Goal: Task Accomplishment & Management: Use online tool/utility

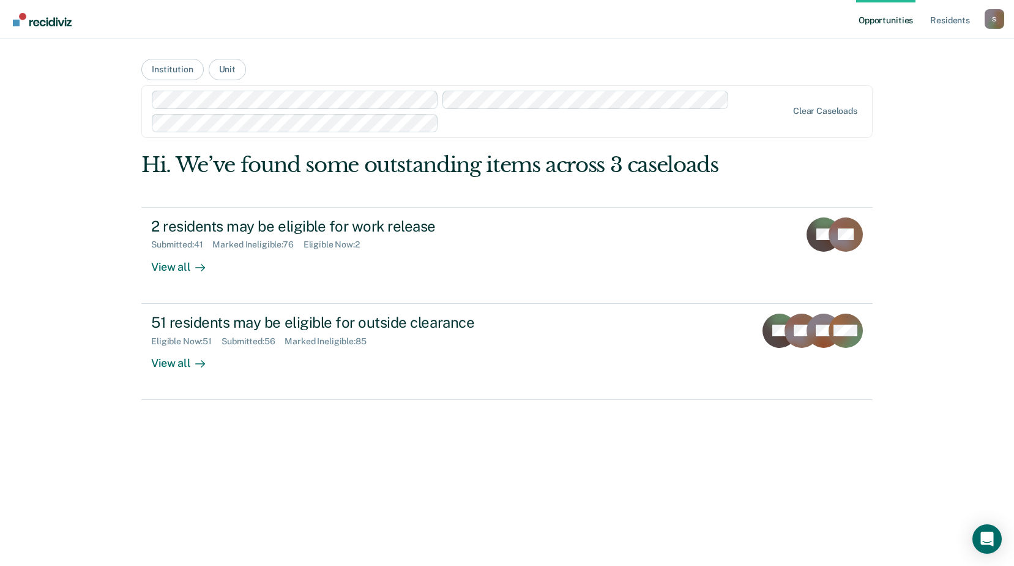
click at [484, 124] on div at bounding box center [615, 123] width 343 height 14
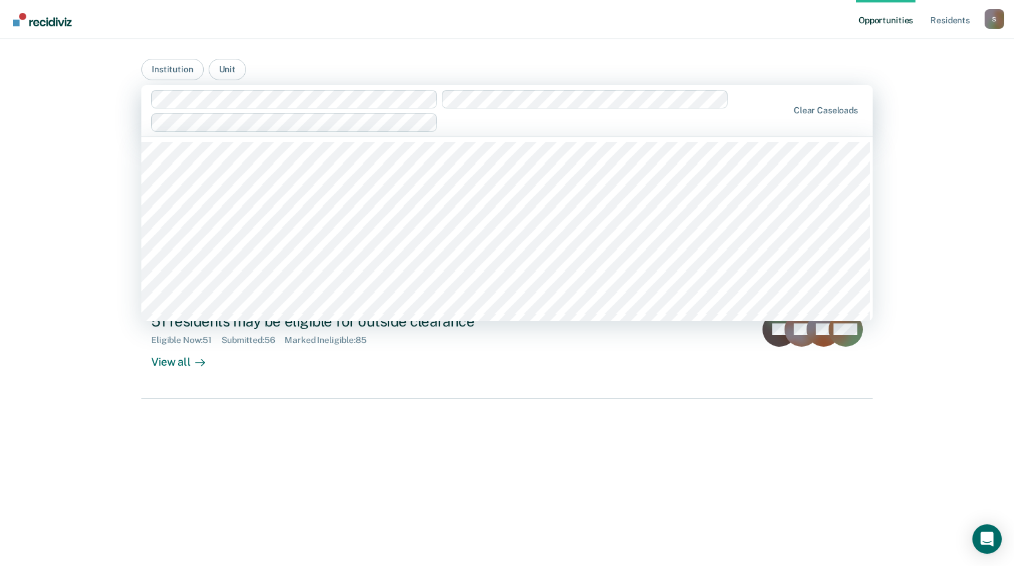
type input "W"
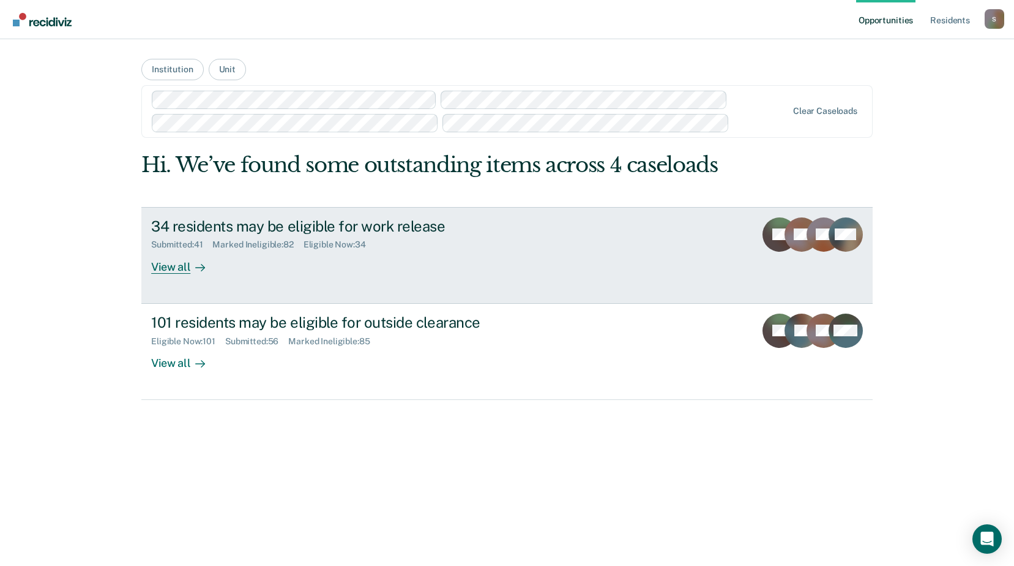
click at [511, 231] on div "34 residents may be eligible for work release" at bounding box center [366, 226] width 430 height 18
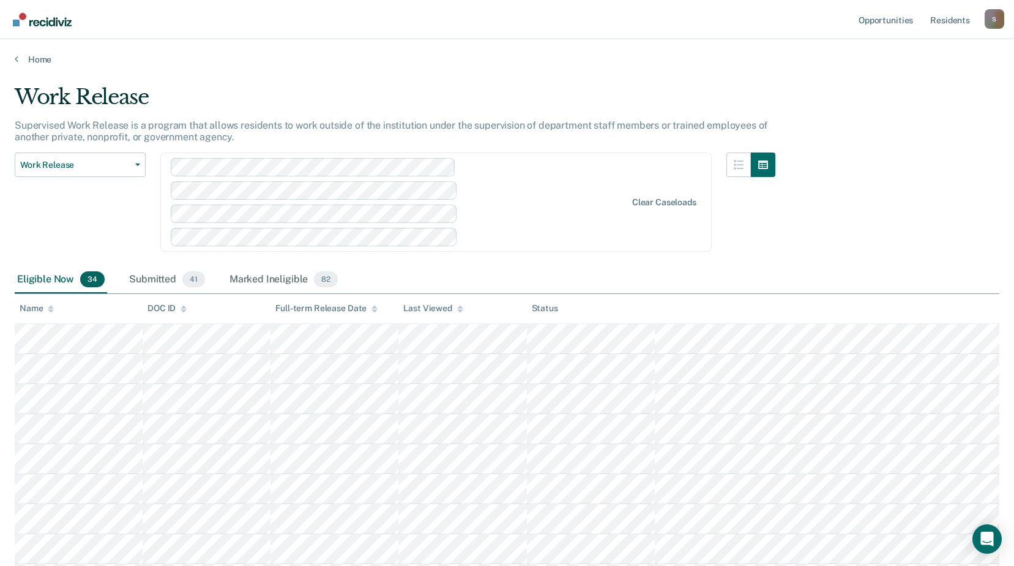
scroll to position [386, 0]
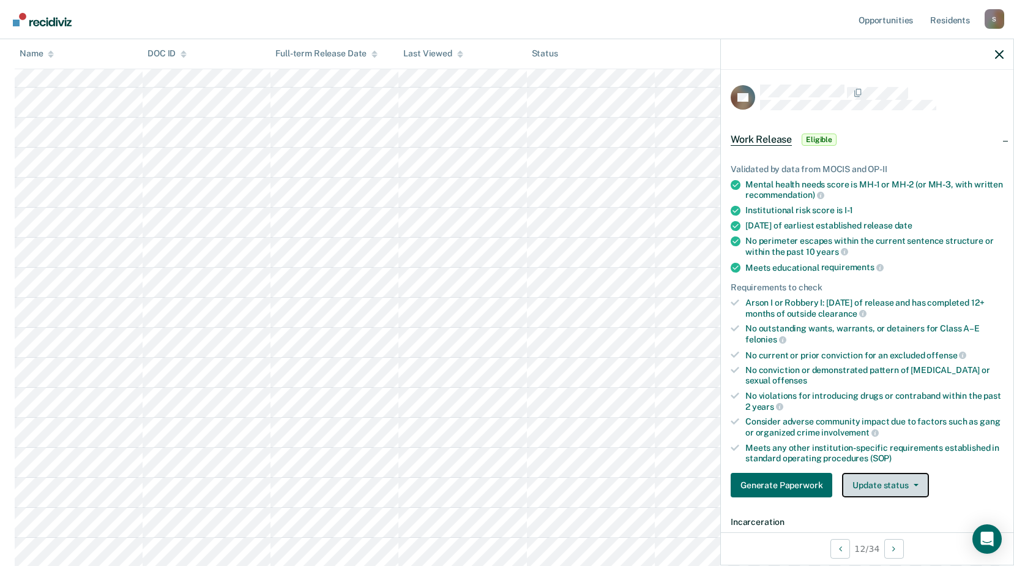
click at [907, 489] on button "Update status" at bounding box center [885, 485] width 86 height 24
click at [893, 511] on button "Mark Submitted" at bounding box center [901, 514] width 118 height 20
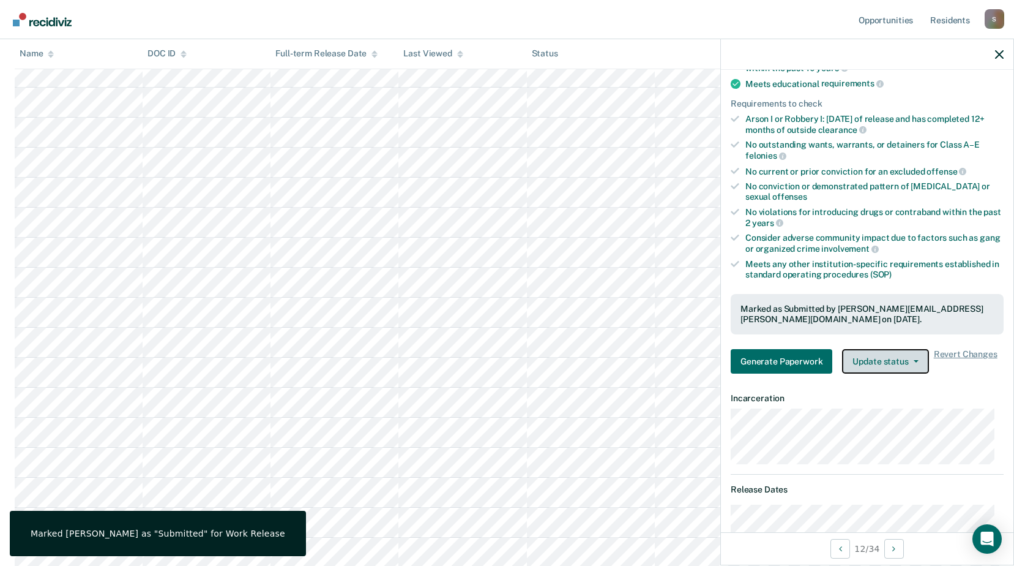
scroll to position [245, 0]
